Goal: Task Accomplishment & Management: Use online tool/utility

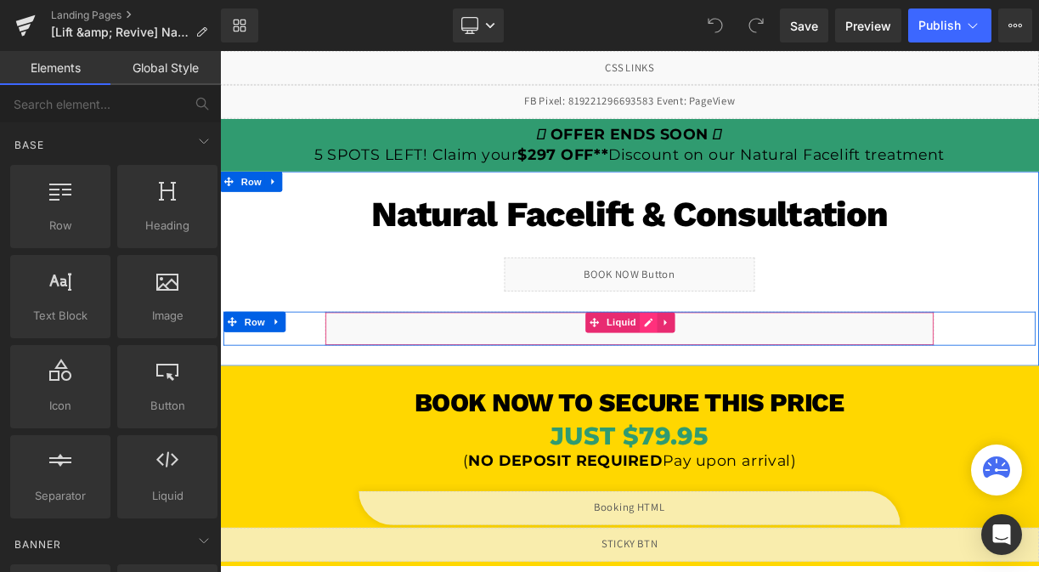
click at [755, 398] on div "Liquid" at bounding box center [734, 399] width 765 height 42
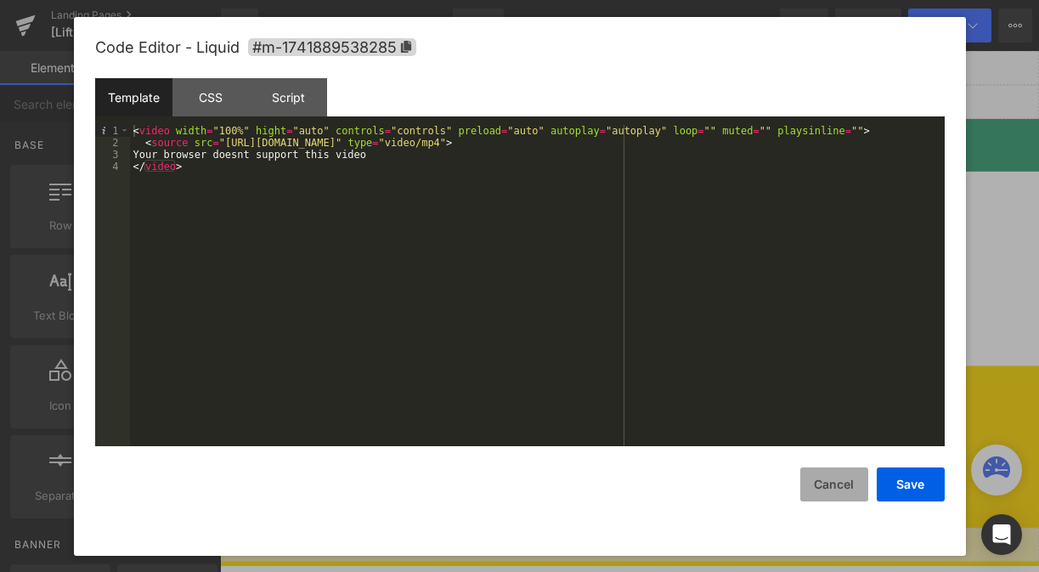
click at [827, 489] on button "Cancel" at bounding box center [834, 484] width 68 height 34
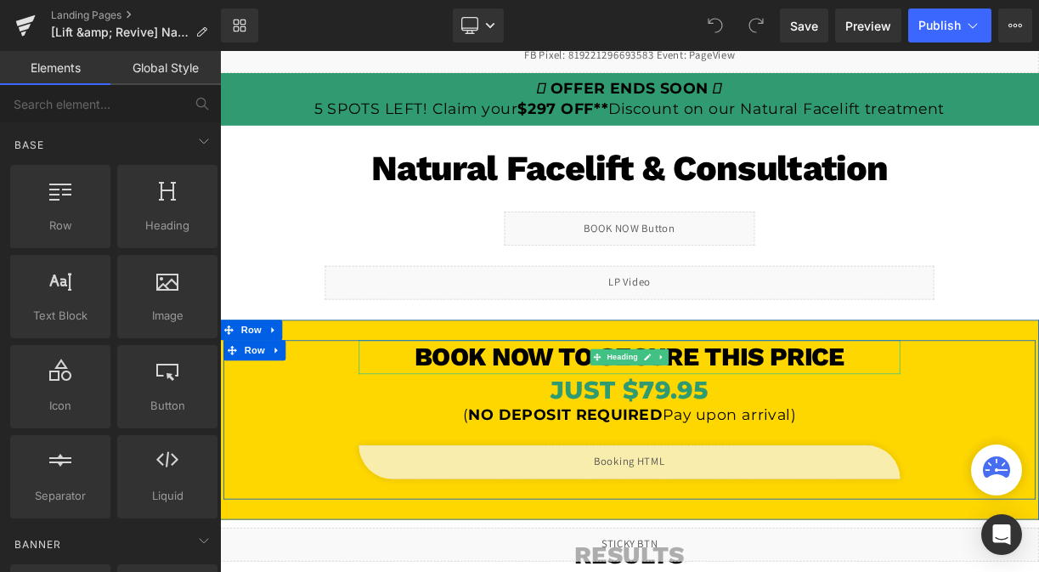
scroll to position [189, 0]
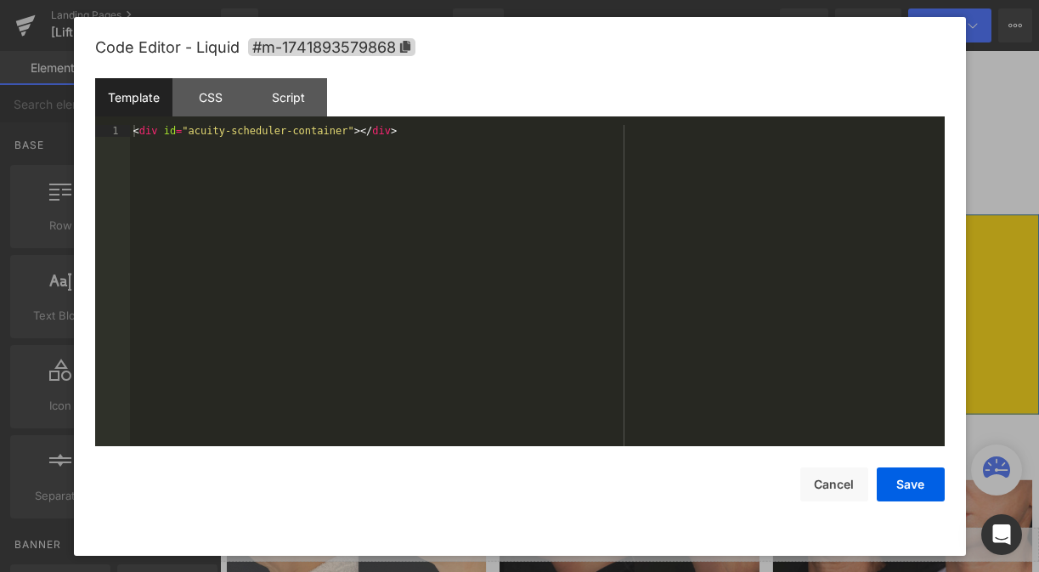
click at [761, 429] on div "Liquid" at bounding box center [734, 435] width 680 height 42
click at [144, 92] on div "Template" at bounding box center [133, 97] width 77 height 38
click at [297, 97] on div "Script" at bounding box center [288, 97] width 77 height 38
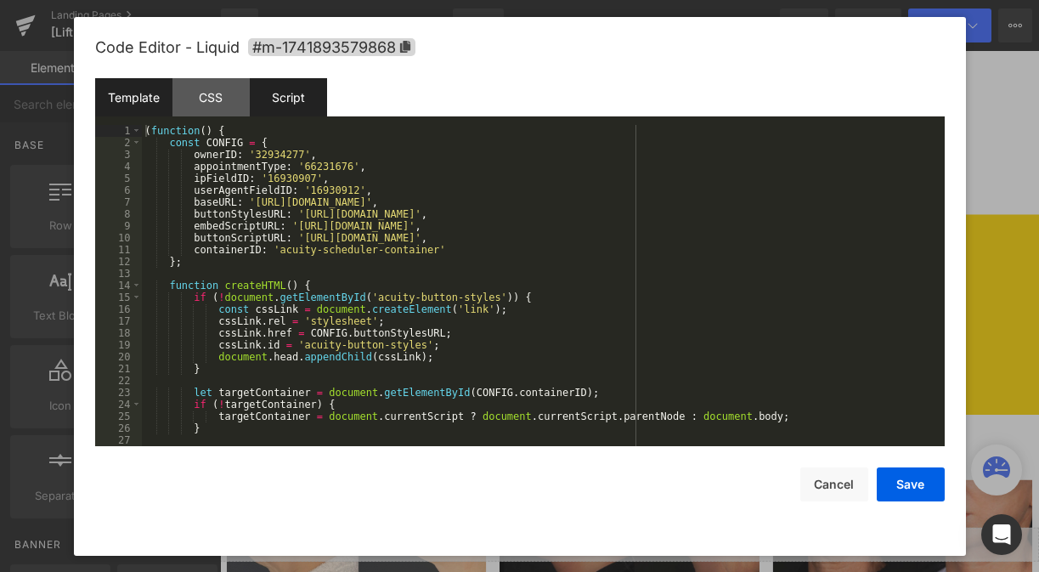
click at [140, 85] on div "Template" at bounding box center [133, 97] width 77 height 38
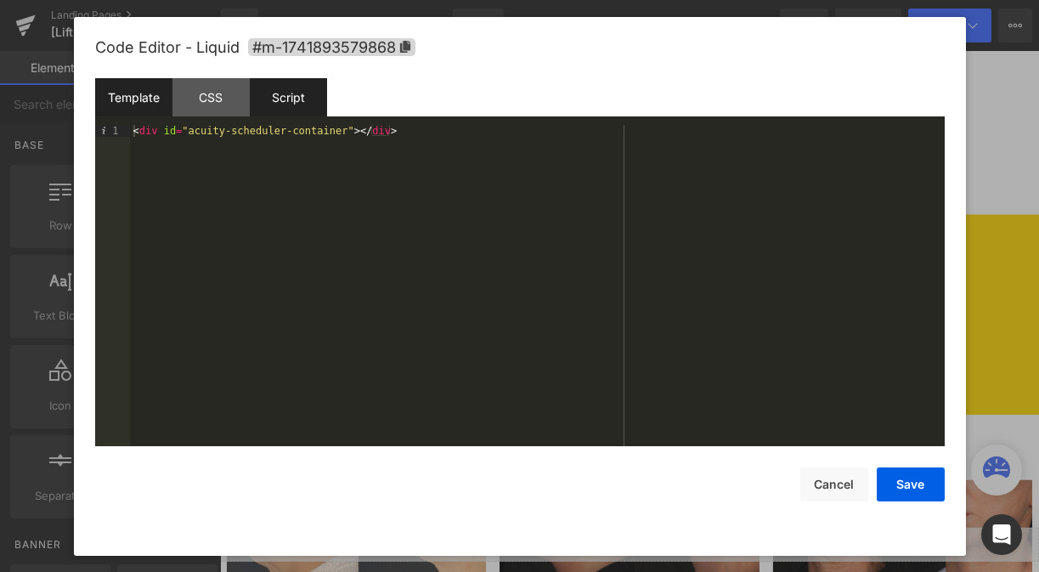
click at [266, 94] on div "Script" at bounding box center [288, 97] width 77 height 38
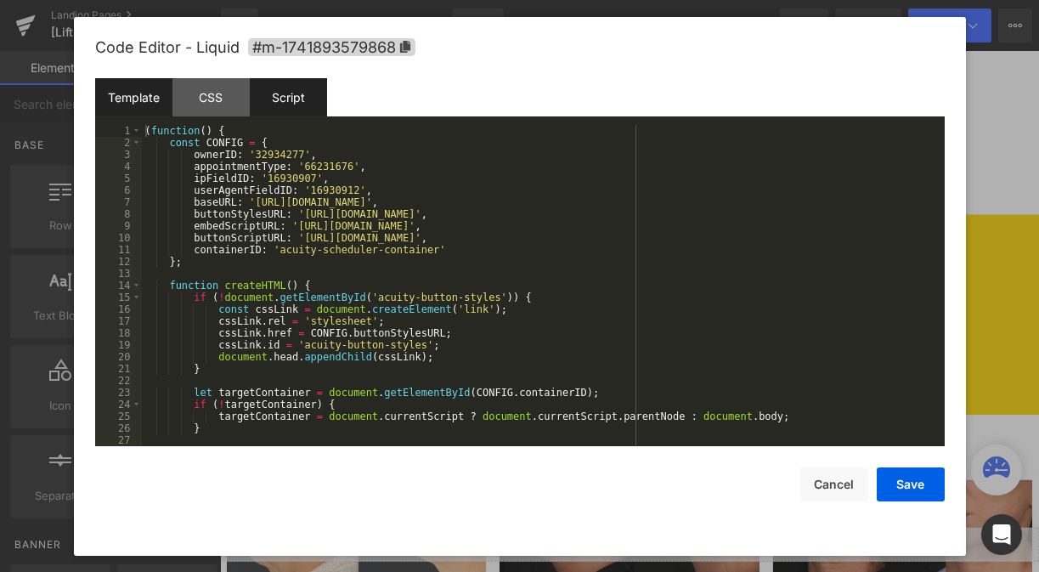
click at [129, 83] on div "Template" at bounding box center [133, 97] width 77 height 38
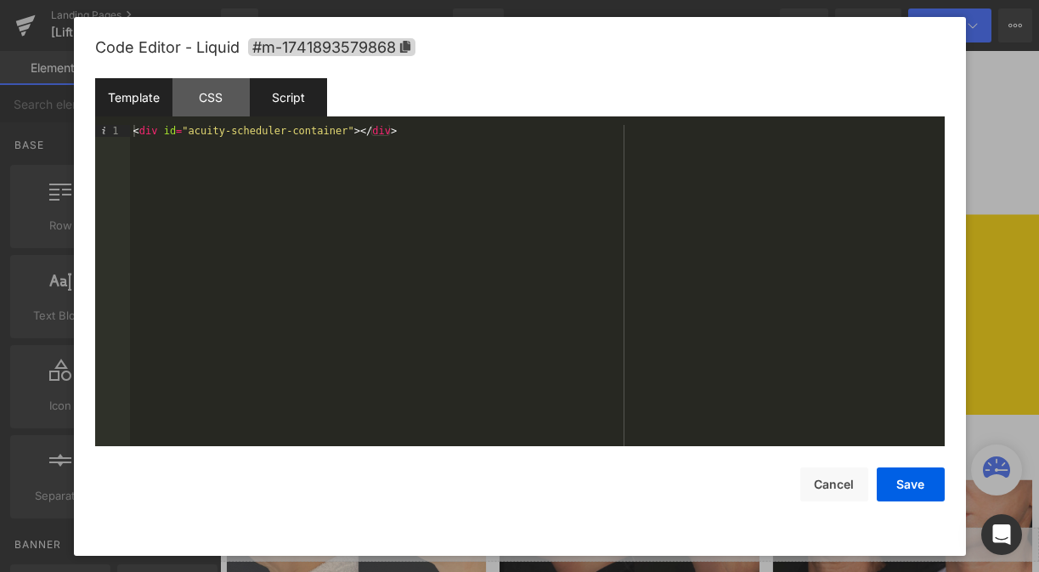
click at [278, 108] on div "Script" at bounding box center [288, 97] width 77 height 38
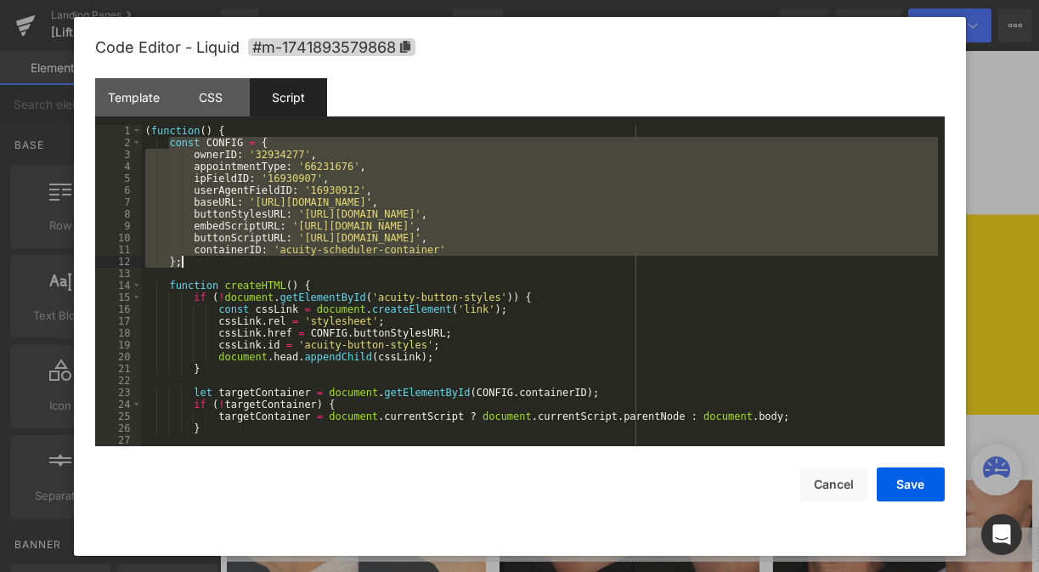
drag, startPoint x: 171, startPoint y: 144, endPoint x: 556, endPoint y: 261, distance: 402.1
click at [556, 261] on div "( function ( ) { const CONFIG = { ownerID : '32934277' , appointmentType : '662…" at bounding box center [540, 297] width 796 height 345
click at [127, 97] on div "Template" at bounding box center [133, 97] width 77 height 38
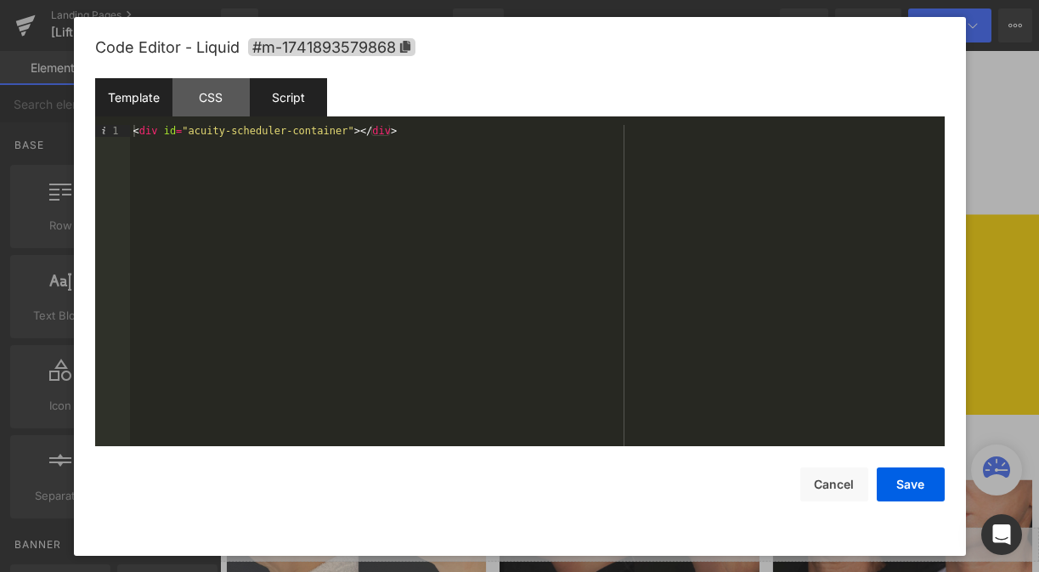
click at [282, 110] on div "Script" at bounding box center [288, 97] width 77 height 38
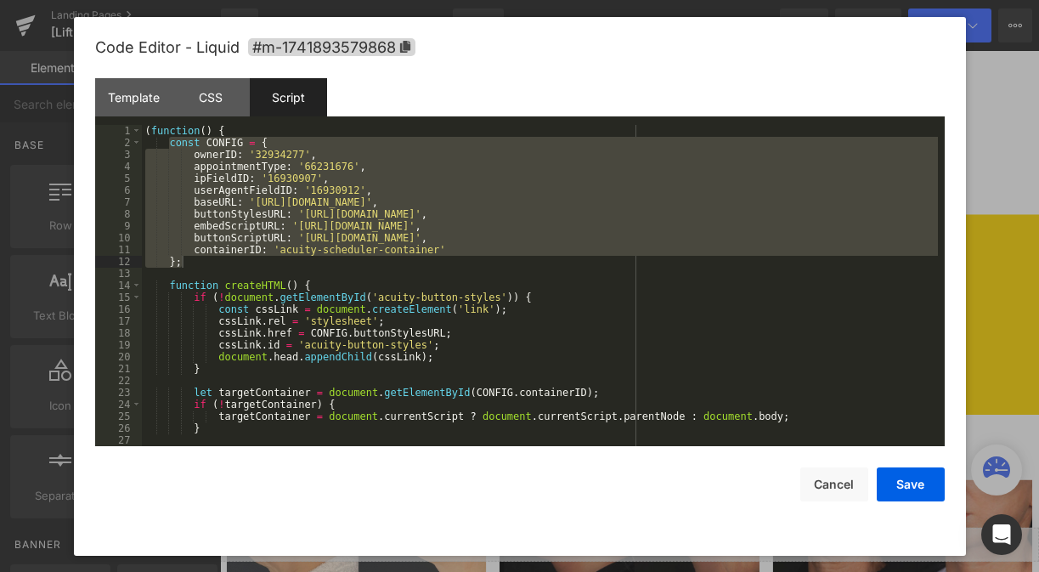
click at [833, 466] on div "Save Cancel" at bounding box center [520, 473] width 850 height 55
click at [837, 500] on button "Cancel" at bounding box center [834, 484] width 68 height 34
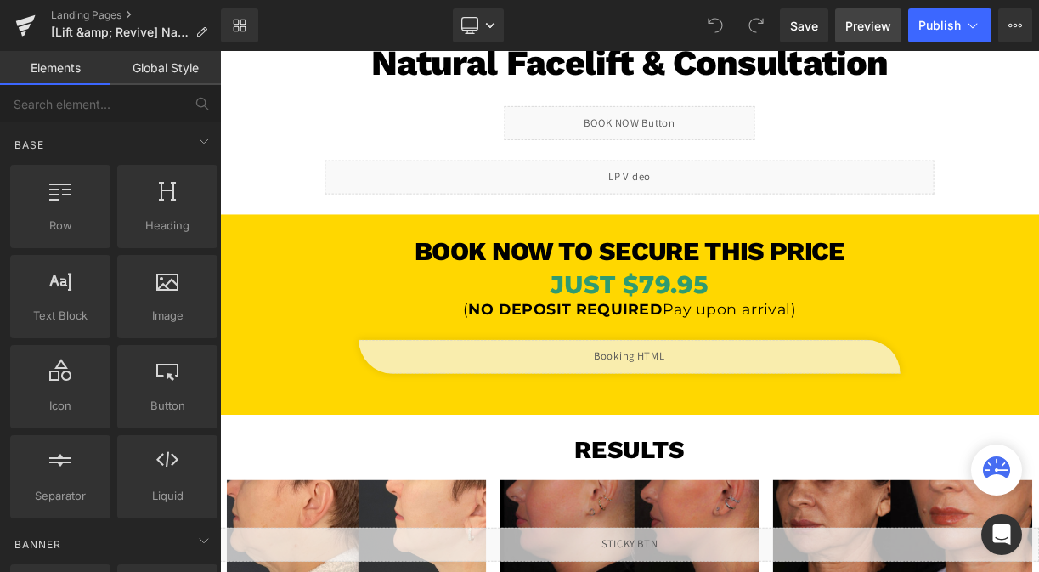
click at [883, 25] on span "Preview" at bounding box center [868, 26] width 46 height 18
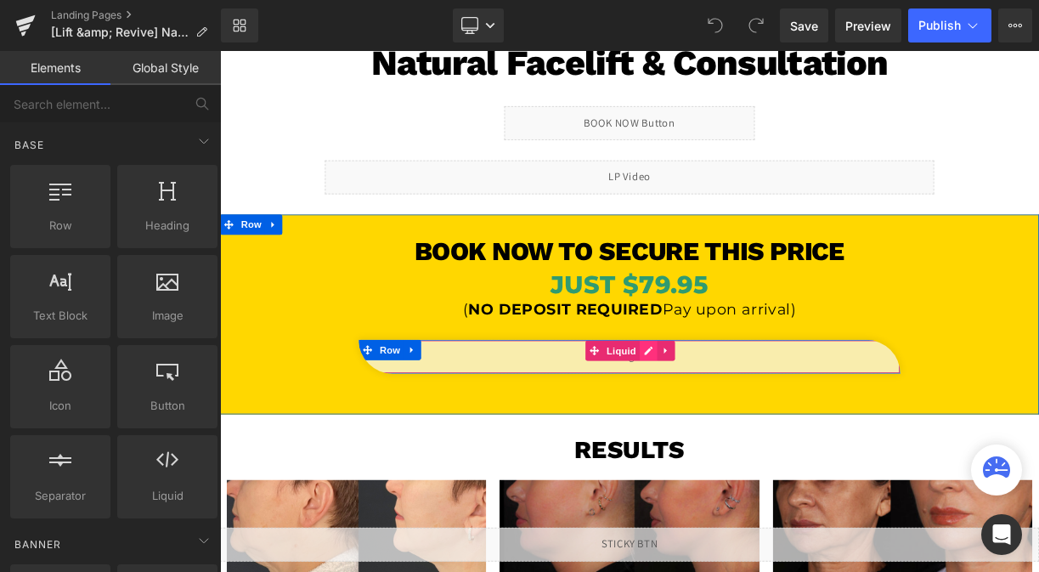
click at [753, 429] on div "Liquid" at bounding box center [734, 435] width 680 height 42
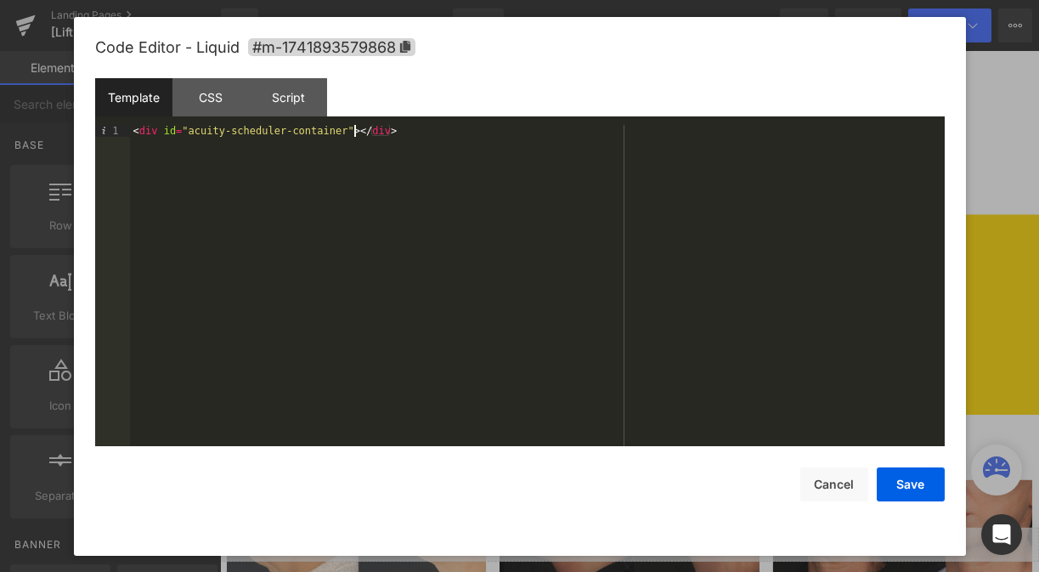
click at [355, 131] on div "< div id = "acuity-scheduler-container" > </ div >" at bounding box center [537, 297] width 815 height 345
click at [917, 491] on button "Save" at bounding box center [911, 484] width 68 height 34
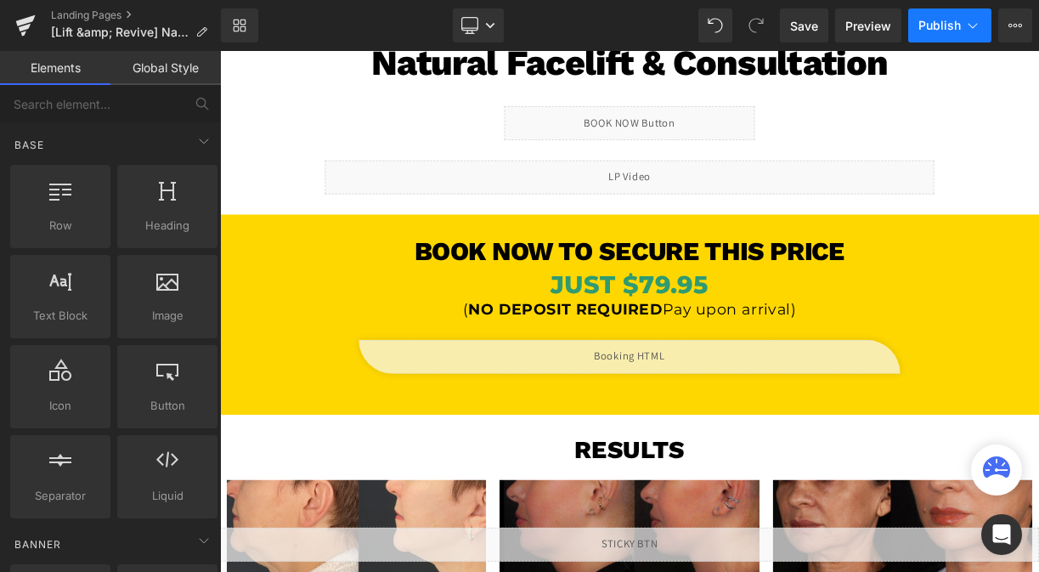
click at [934, 30] on span "Publish" at bounding box center [940, 26] width 42 height 14
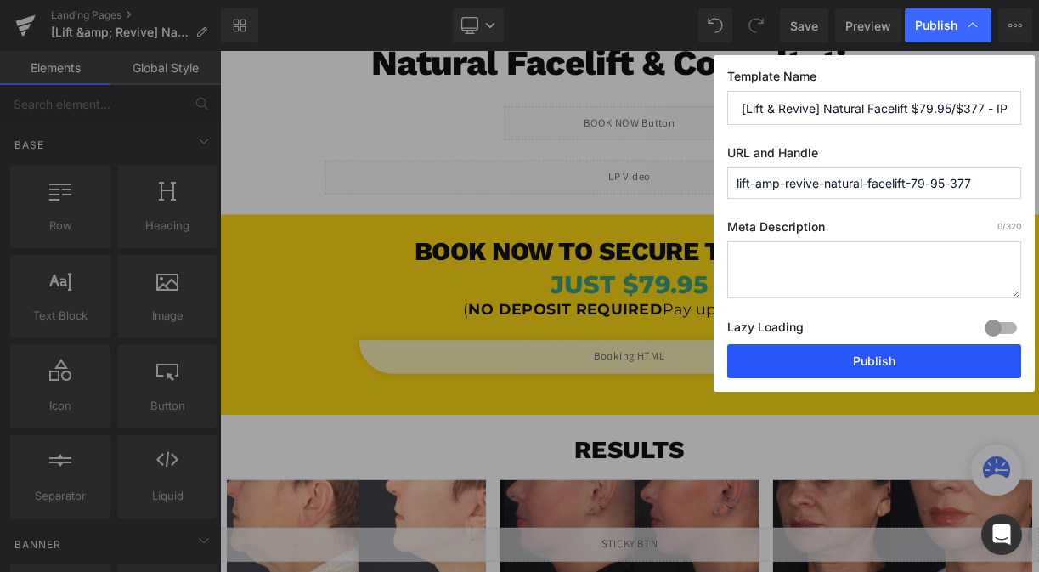
click at [789, 367] on button "Publish" at bounding box center [874, 361] width 294 height 34
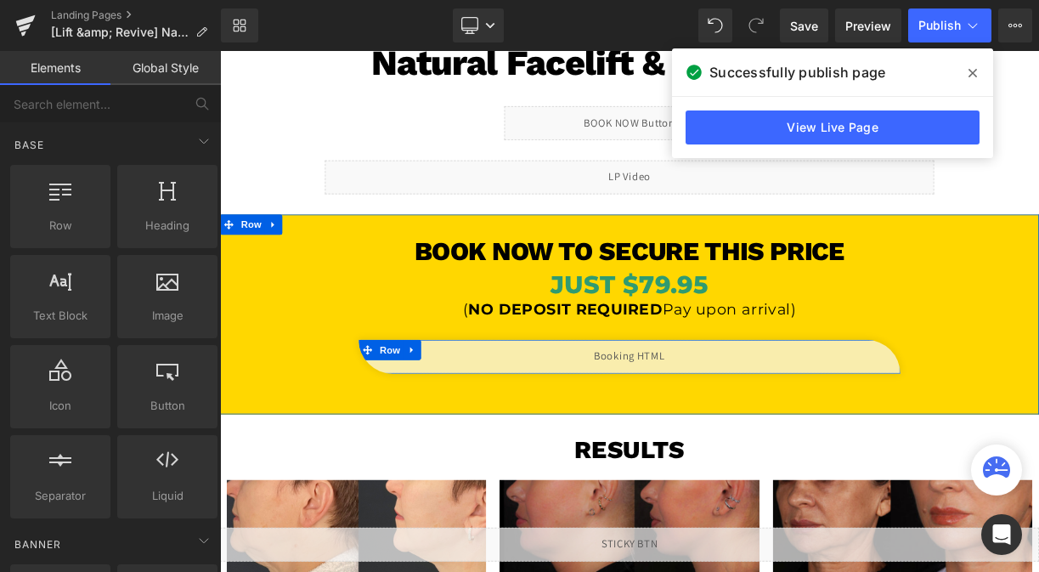
click at [755, 436] on div "Liquid" at bounding box center [734, 435] width 680 height 42
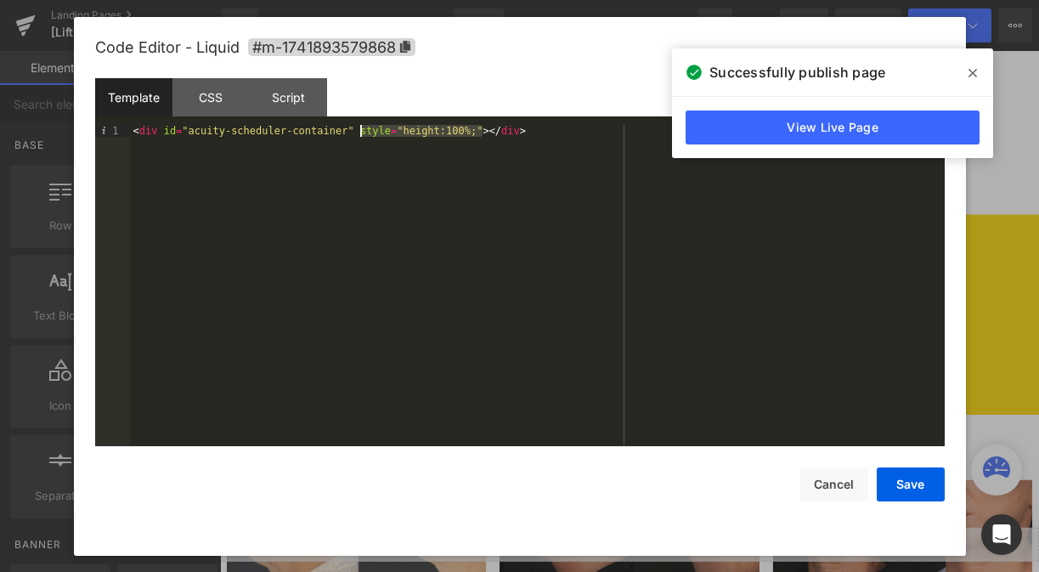
drag, startPoint x: 483, startPoint y: 131, endPoint x: 359, endPoint y: 127, distance: 124.1
click at [359, 127] on div "< div id = "acuity-scheduler-container" style = "height:100%;" > </ div >" at bounding box center [537, 297] width 815 height 345
click at [291, 108] on div "Script" at bounding box center [288, 97] width 77 height 38
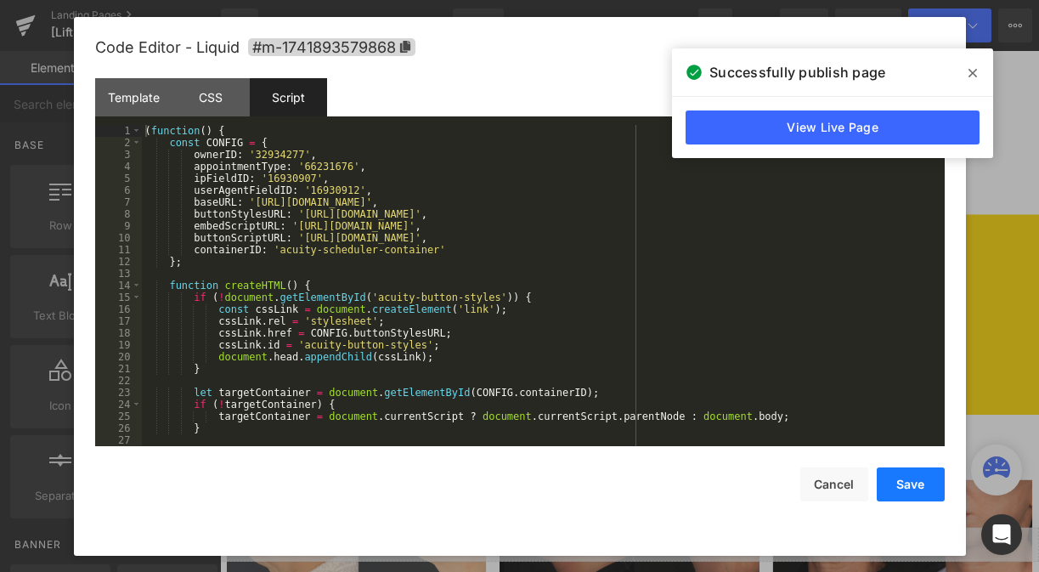
click at [902, 471] on button "Save" at bounding box center [911, 484] width 68 height 34
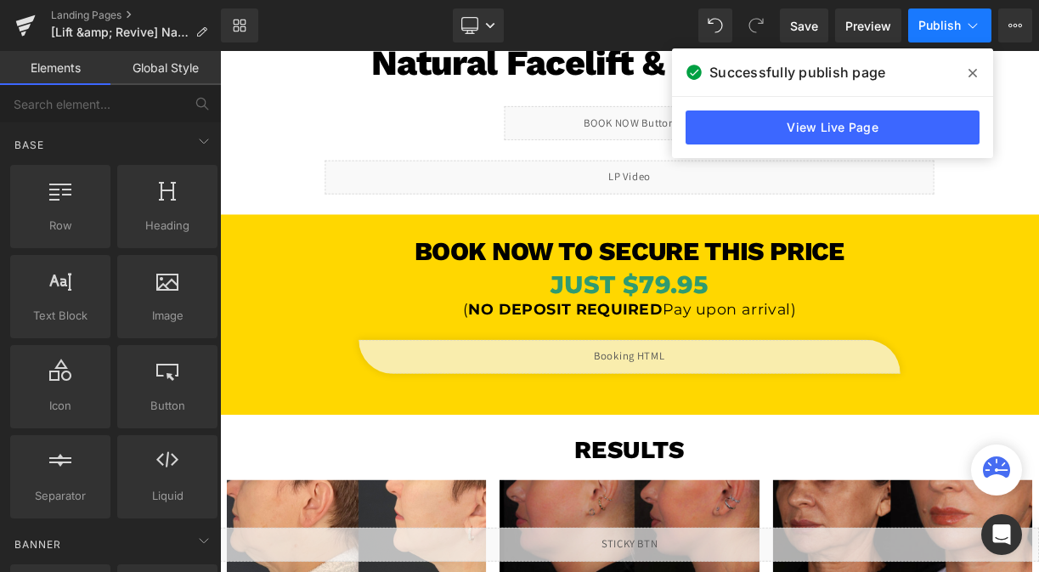
click at [958, 41] on button "Publish" at bounding box center [949, 25] width 83 height 34
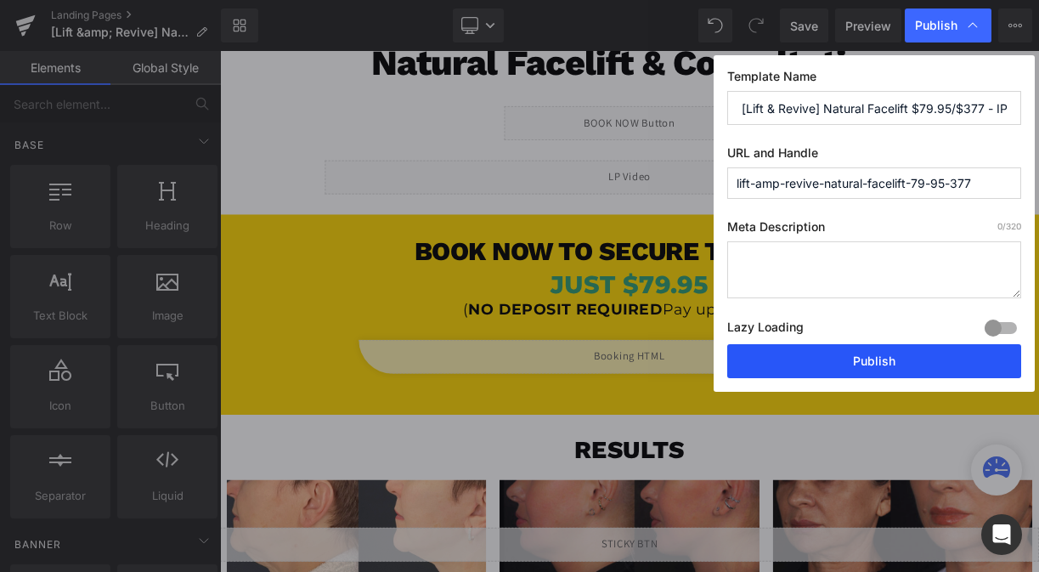
drag, startPoint x: 897, startPoint y: 348, endPoint x: 823, endPoint y: 40, distance: 317.4
click at [897, 348] on button "Publish" at bounding box center [874, 361] width 294 height 34
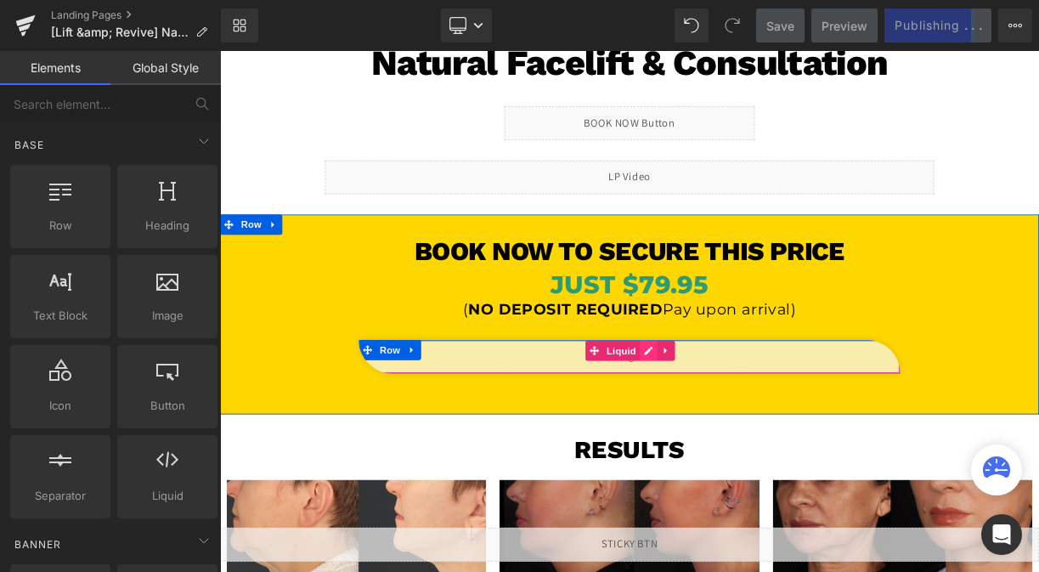
click at [760, 432] on div "Liquid" at bounding box center [734, 435] width 680 height 42
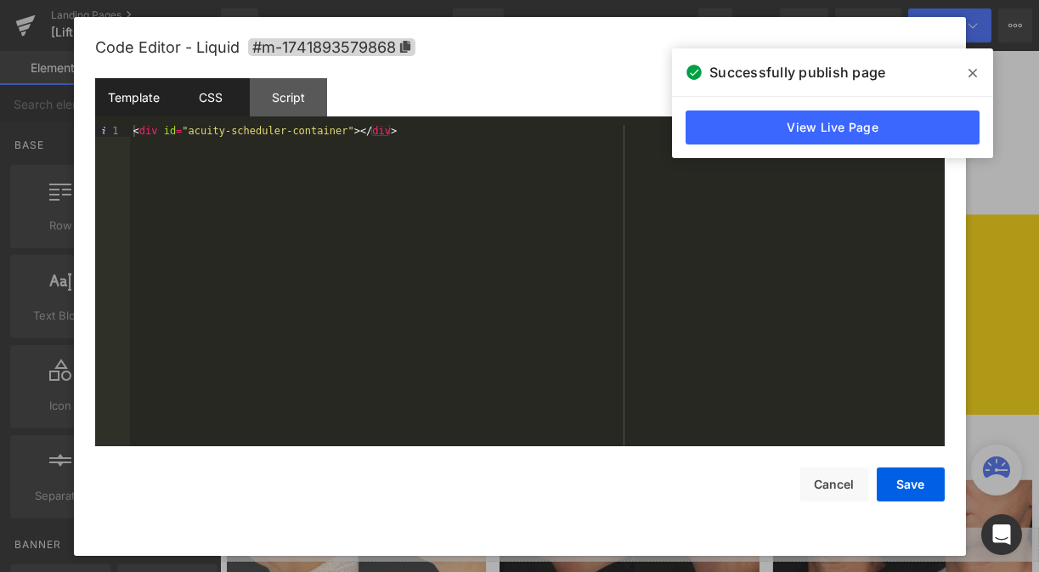
click at [223, 111] on div "CSS" at bounding box center [210, 97] width 77 height 38
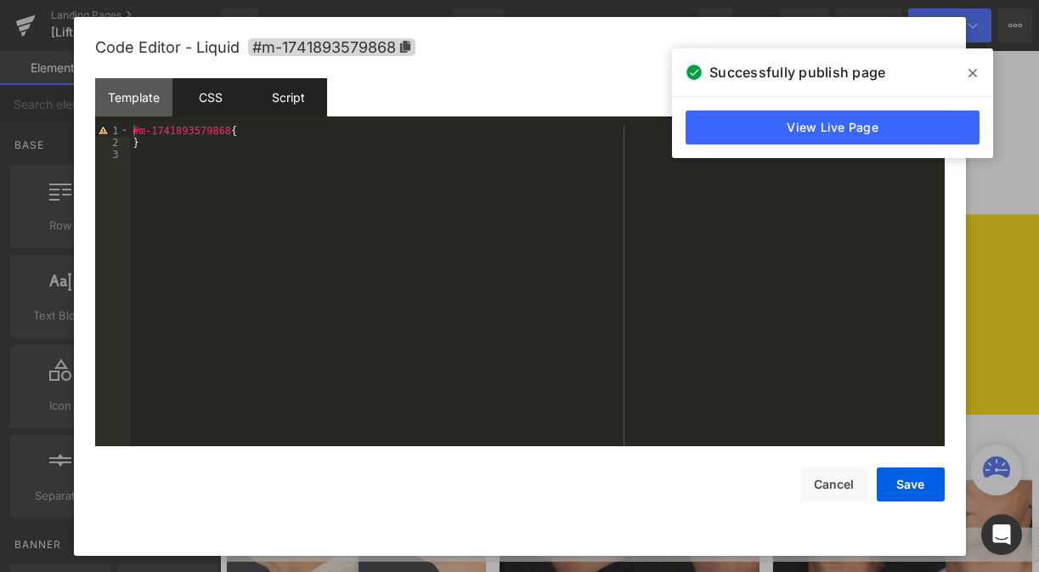
click at [297, 109] on div "Script" at bounding box center [288, 97] width 77 height 38
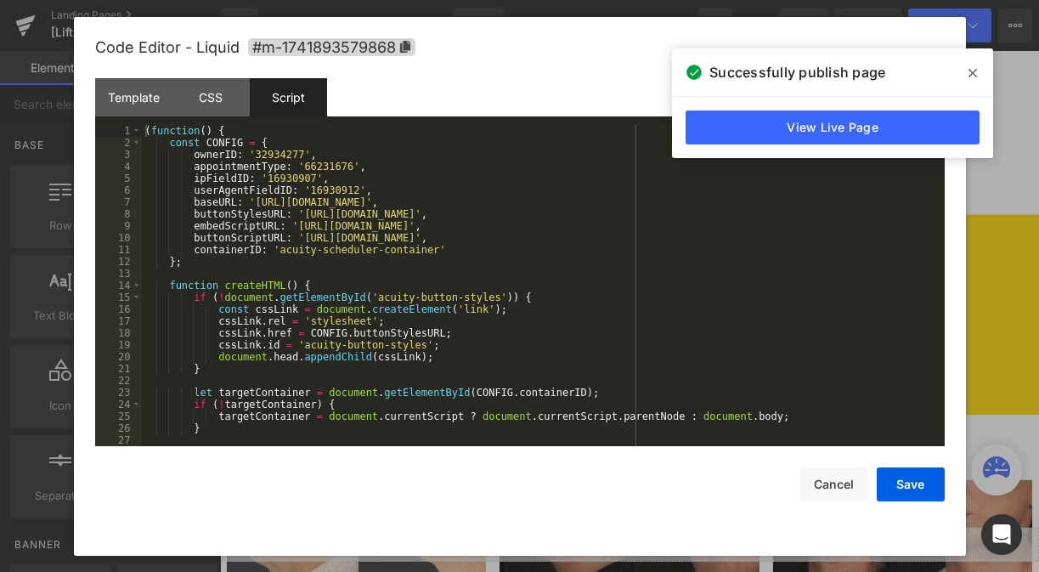
click at [261, 189] on div "( function ( ) { const CONFIG = { ownerID : '32934277' , appointmentType : '662…" at bounding box center [540, 297] width 796 height 345
click at [276, 190] on div "( function ( ) { const CONFIG = { ownerID : '32934277' , appointmentType : '662…" at bounding box center [540, 297] width 796 height 345
click at [896, 477] on button "Save" at bounding box center [911, 484] width 68 height 34
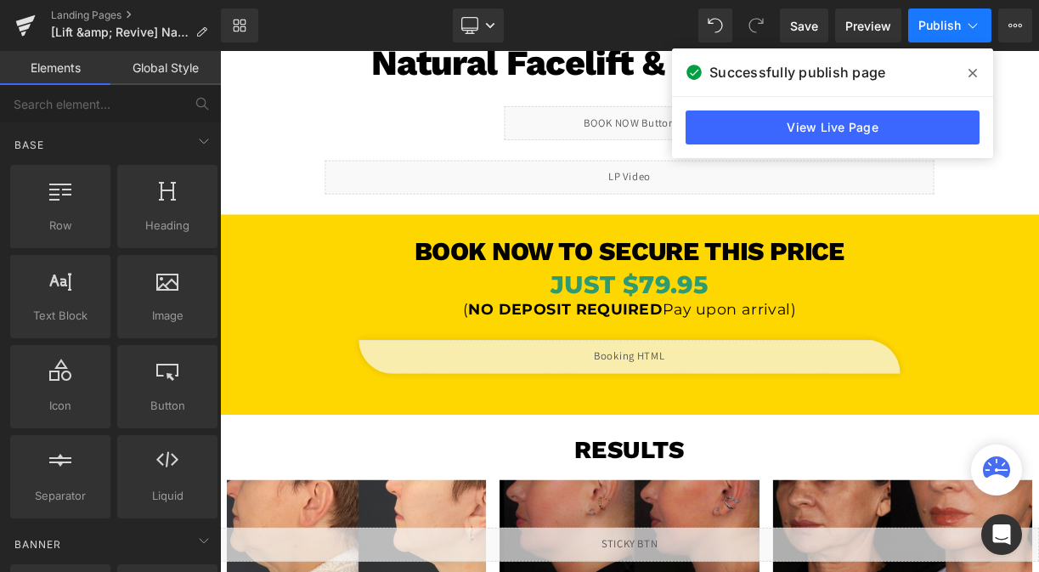
click at [933, 33] on button "Publish" at bounding box center [949, 25] width 83 height 34
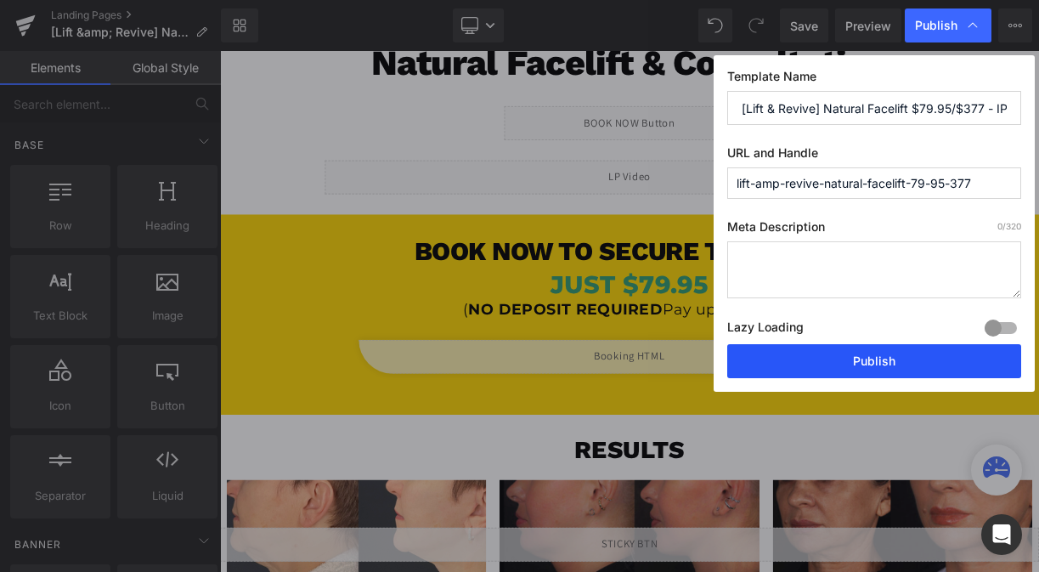
click at [919, 376] on button "Publish" at bounding box center [874, 361] width 294 height 34
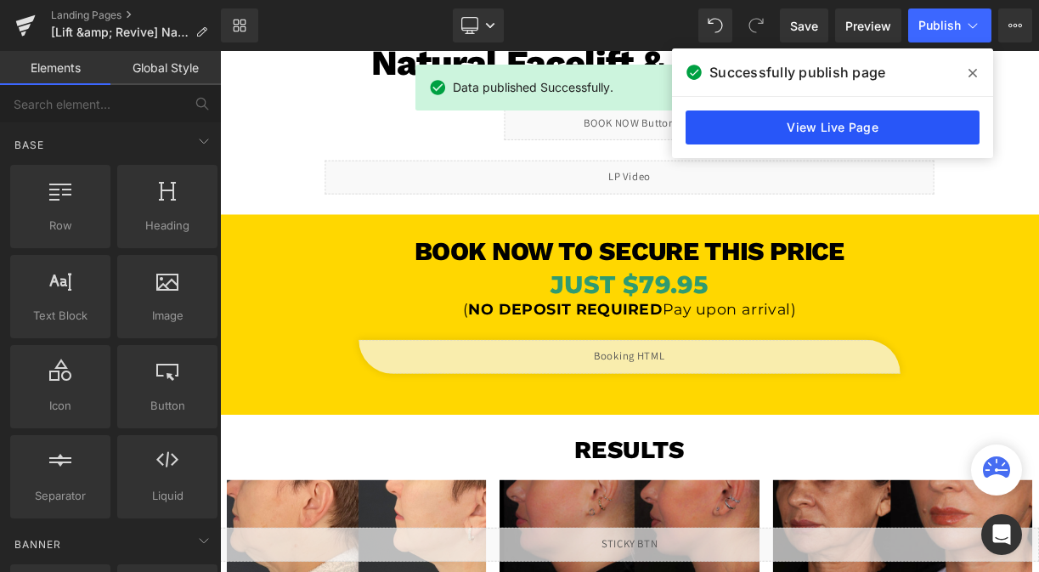
click at [903, 126] on link "View Live Page" at bounding box center [833, 127] width 294 height 34
